Goal: Task Accomplishment & Management: Use online tool/utility

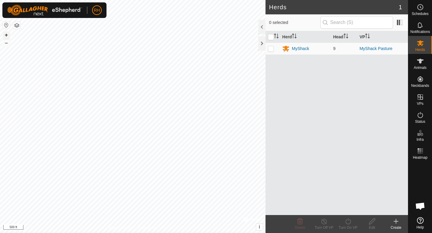
click at [6, 38] on button "+" at bounding box center [6, 35] width 7 height 7
click at [420, 67] on span "Animals" at bounding box center [420, 68] width 13 height 4
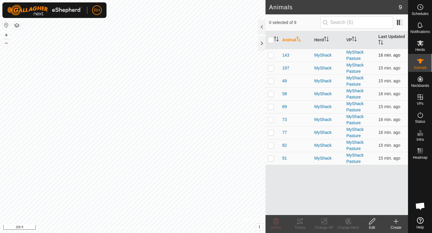
click at [272, 57] on p-checkbox at bounding box center [271, 55] width 6 height 5
click at [301, 224] on icon at bounding box center [299, 221] width 5 height 5
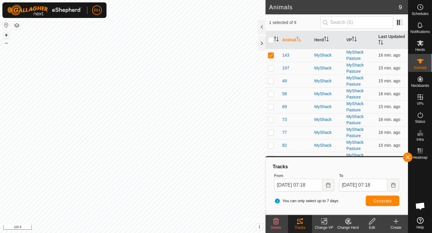
click at [9, 34] on button "+" at bounding box center [6, 35] width 7 height 7
click at [270, 57] on p-checkbox at bounding box center [271, 55] width 6 height 5
checkbox input "false"
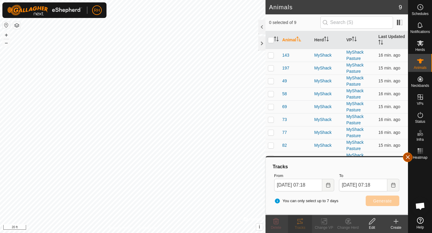
click at [406, 160] on button "button" at bounding box center [408, 158] width 10 height 10
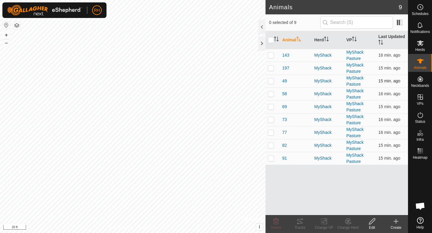
click at [272, 83] on p-checkbox at bounding box center [271, 81] width 6 height 5
click at [305, 225] on tracks-svg-icon at bounding box center [300, 221] width 24 height 7
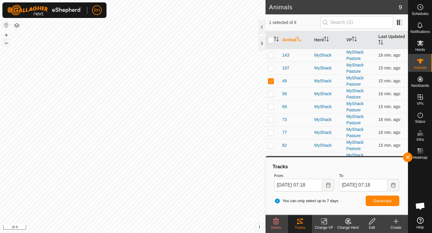
click at [8, 44] on button "–" at bounding box center [6, 42] width 7 height 7
click at [272, 83] on p-checkbox at bounding box center [271, 81] width 6 height 5
checkbox input "false"
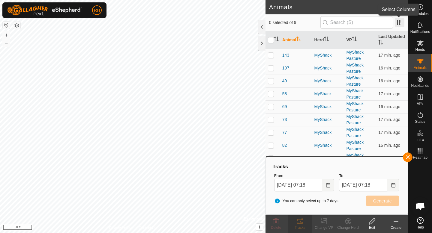
click at [400, 24] on span at bounding box center [400, 23] width 10 height 10
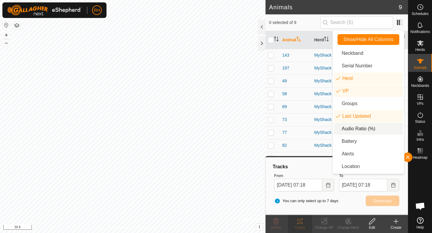
click at [350, 128] on li "Audio Ratio (%)" at bounding box center [368, 129] width 69 height 12
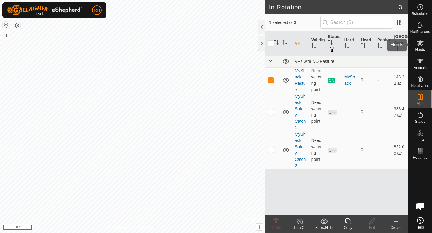
click at [422, 51] on span "Herds" at bounding box center [420, 50] width 10 height 4
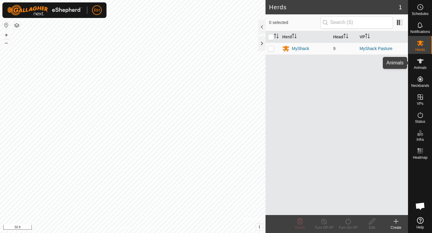
click at [424, 62] on es-animals-svg-icon at bounding box center [420, 61] width 11 height 10
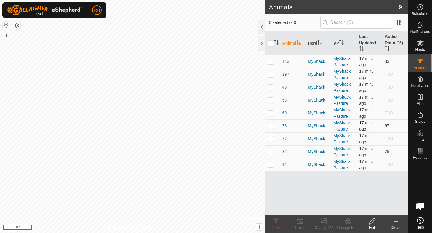
click at [284, 127] on span "73" at bounding box center [284, 126] width 5 height 6
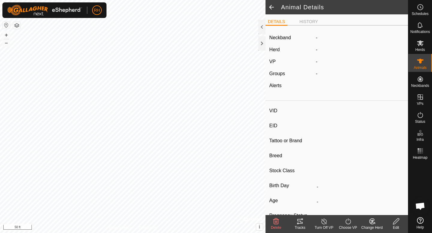
type input "73"
type input "-"
type input "M"
type input "-"
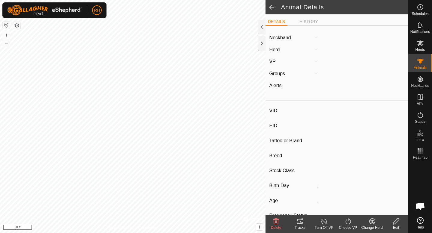
type input "0 kg"
type input "-"
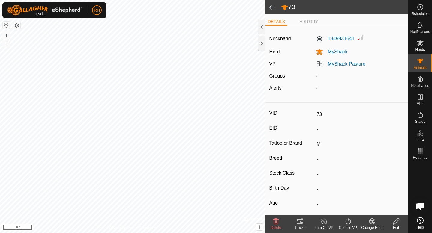
click at [271, 10] on span at bounding box center [272, 7] width 12 height 14
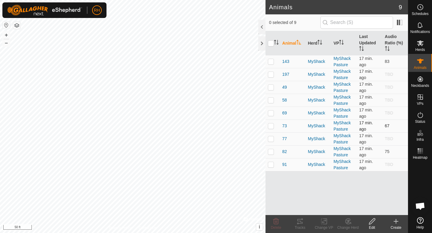
click at [271, 125] on p-checkbox at bounding box center [271, 126] width 6 height 5
click at [304, 224] on tracks-svg-icon at bounding box center [300, 221] width 24 height 7
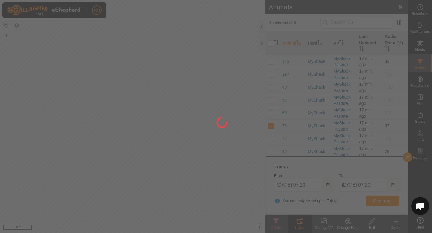
drag, startPoint x: 125, startPoint y: 56, endPoint x: 158, endPoint y: 90, distance: 48.4
click at [158, 90] on div at bounding box center [216, 116] width 432 height 233
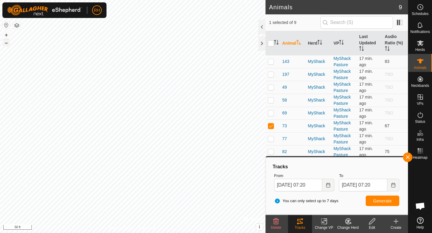
click at [8, 44] on button "–" at bounding box center [6, 42] width 7 height 7
click at [7, 46] on button "–" at bounding box center [6, 42] width 7 height 7
click at [8, 36] on button "+" at bounding box center [6, 35] width 7 height 7
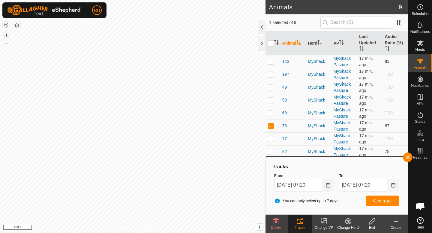
click at [8, 36] on button "+" at bounding box center [6, 35] width 7 height 7
click at [271, 125] on p-checkbox at bounding box center [271, 126] width 6 height 5
checkbox input "false"
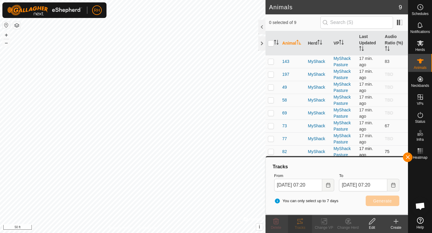
click at [270, 152] on p-checkbox at bounding box center [271, 151] width 6 height 5
checkbox input "true"
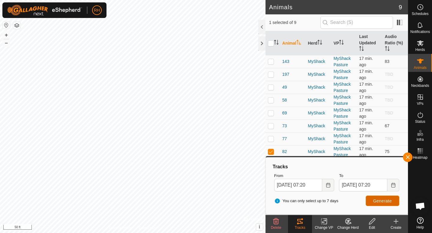
click at [381, 202] on span "Generate" at bounding box center [382, 201] width 19 height 5
click at [8, 44] on button "–" at bounding box center [6, 42] width 7 height 7
